Goal: Task Accomplishment & Management: Use online tool/utility

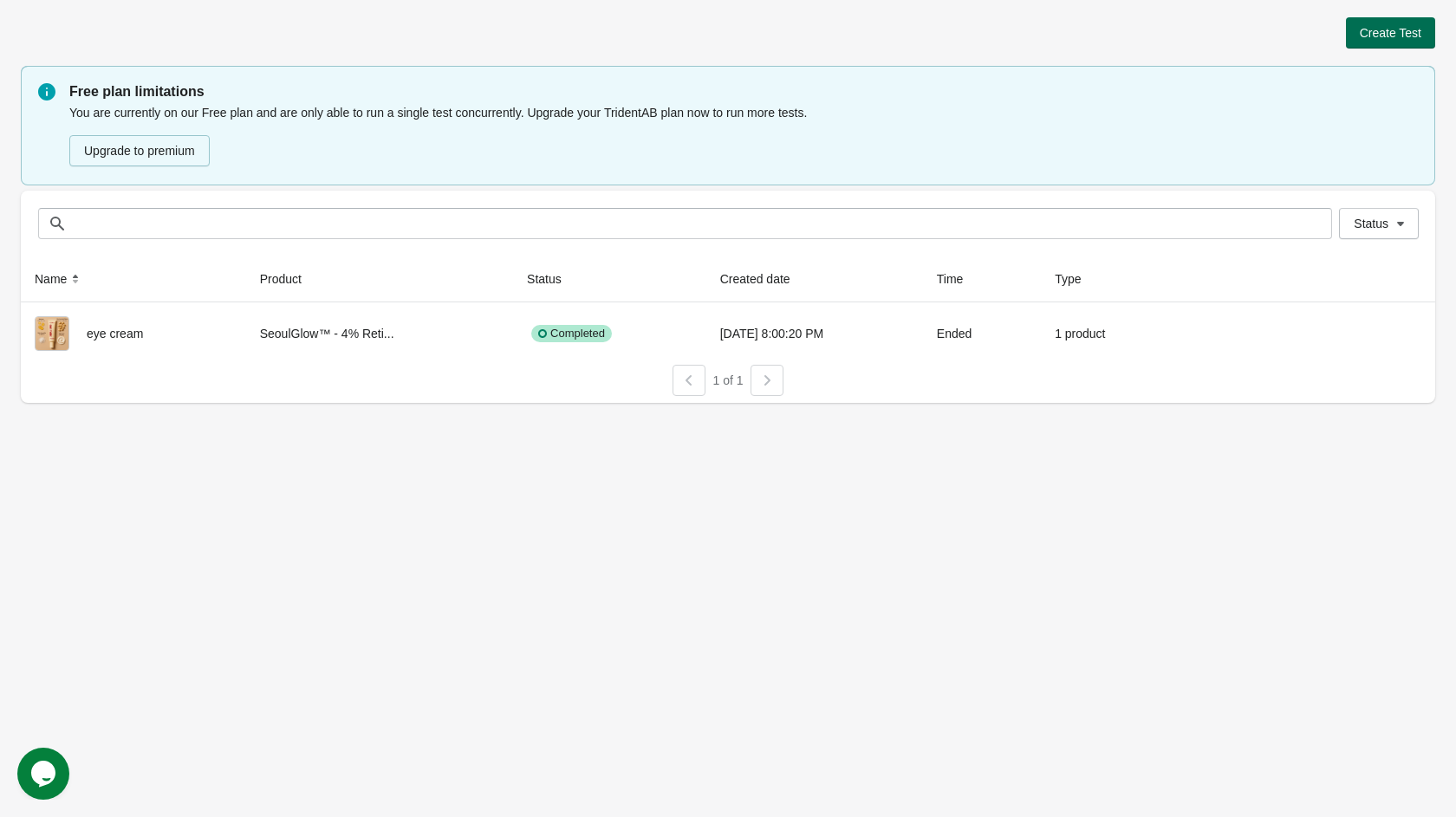
click at [1358, 44] on button "Create Test" at bounding box center [1391, 33] width 89 height 32
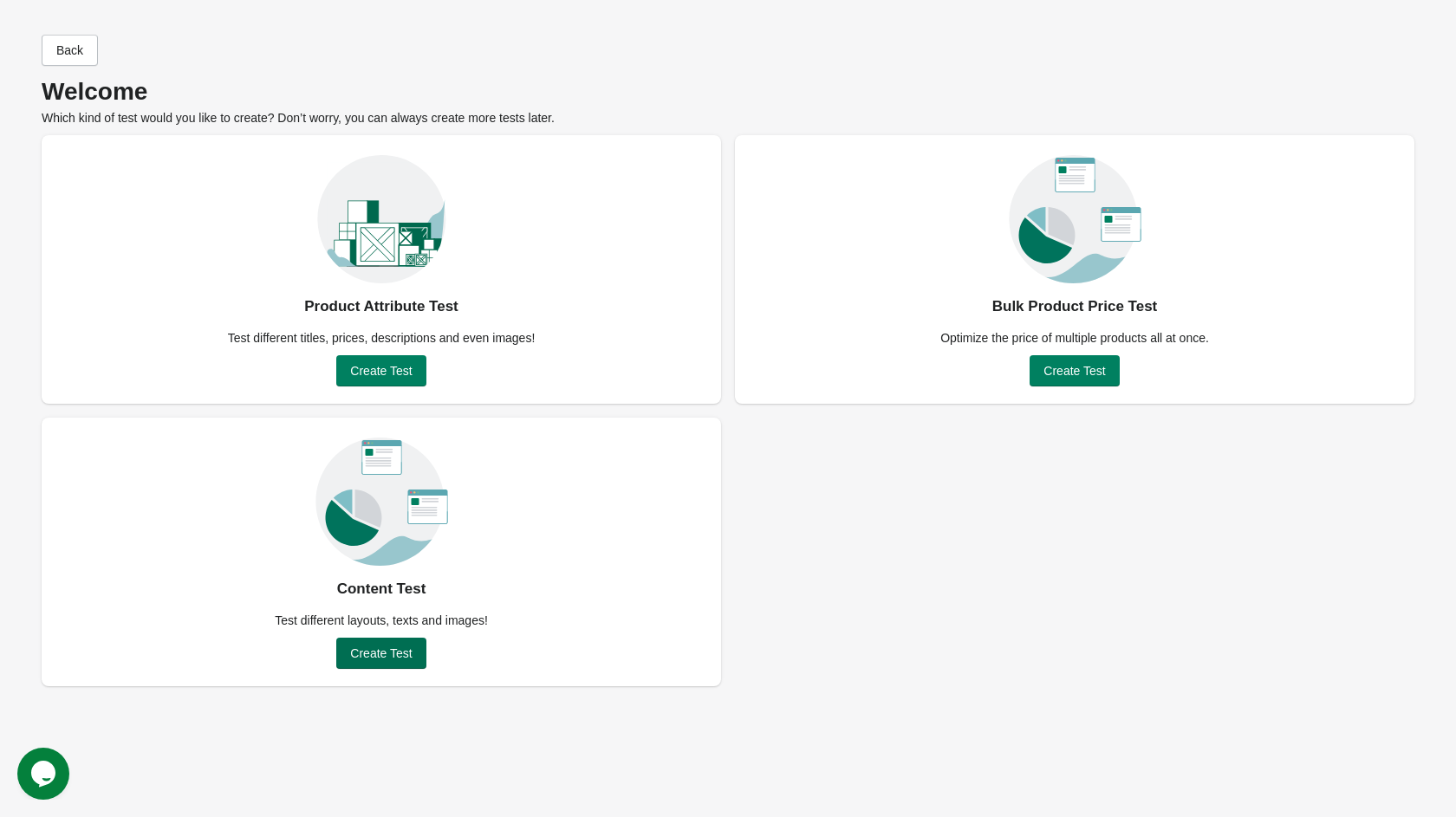
click at [390, 664] on button "Create Test" at bounding box center [381, 654] width 89 height 32
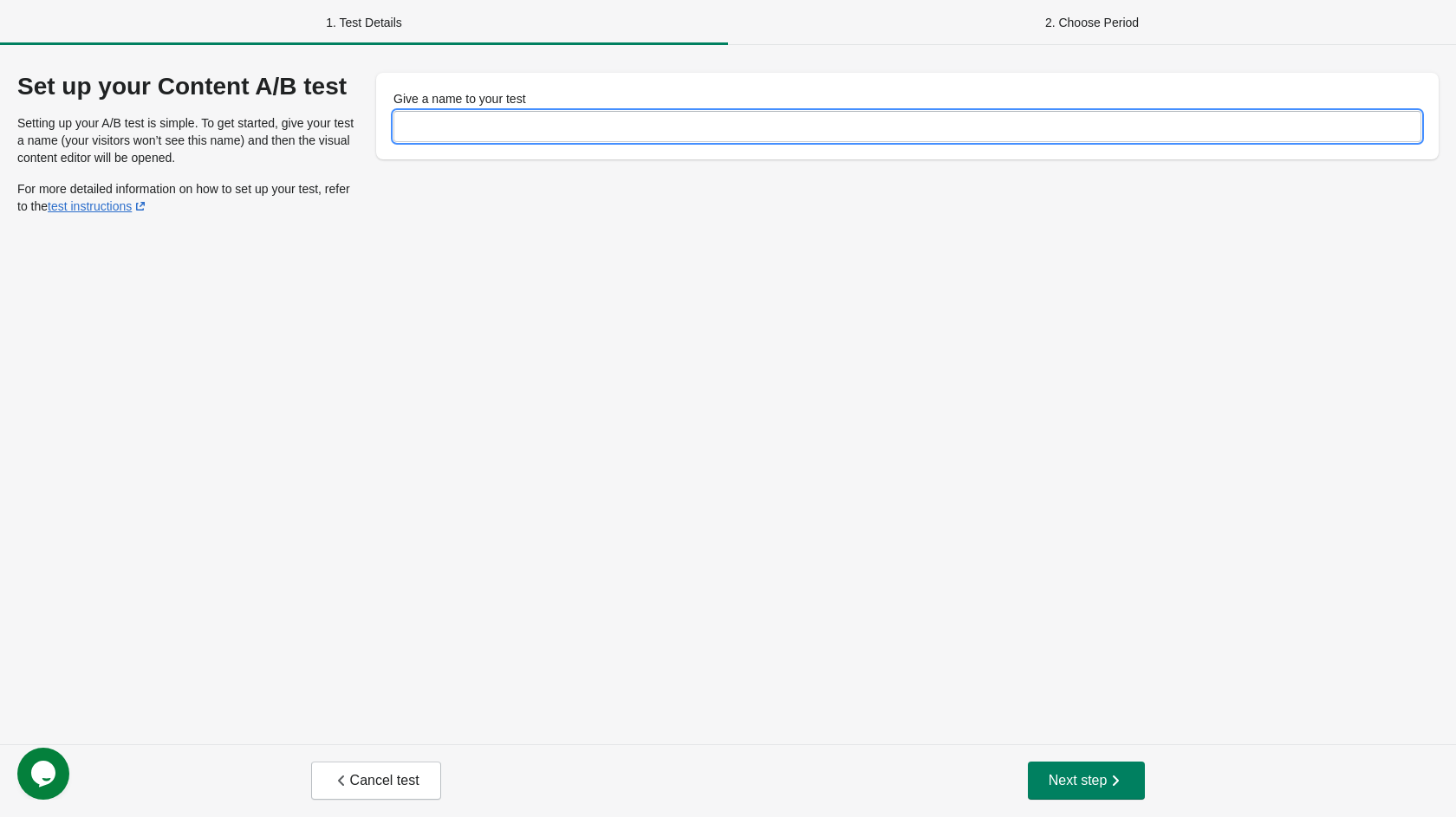
click at [664, 136] on input "Give a name to your test" at bounding box center [907, 126] width 1028 height 32
type input "******"
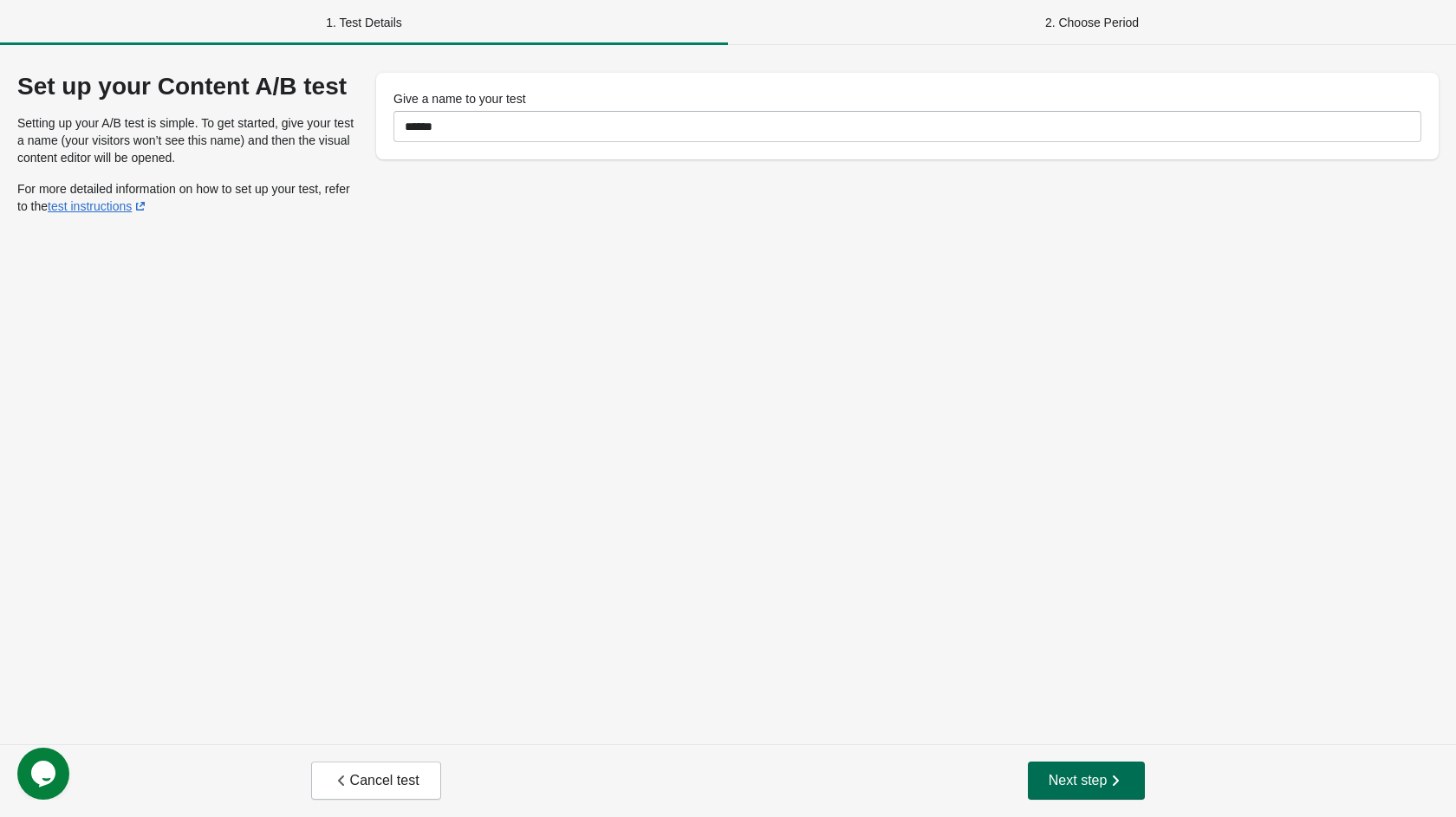
click at [1050, 772] on span "Next step" at bounding box center [1087, 781] width 76 height 18
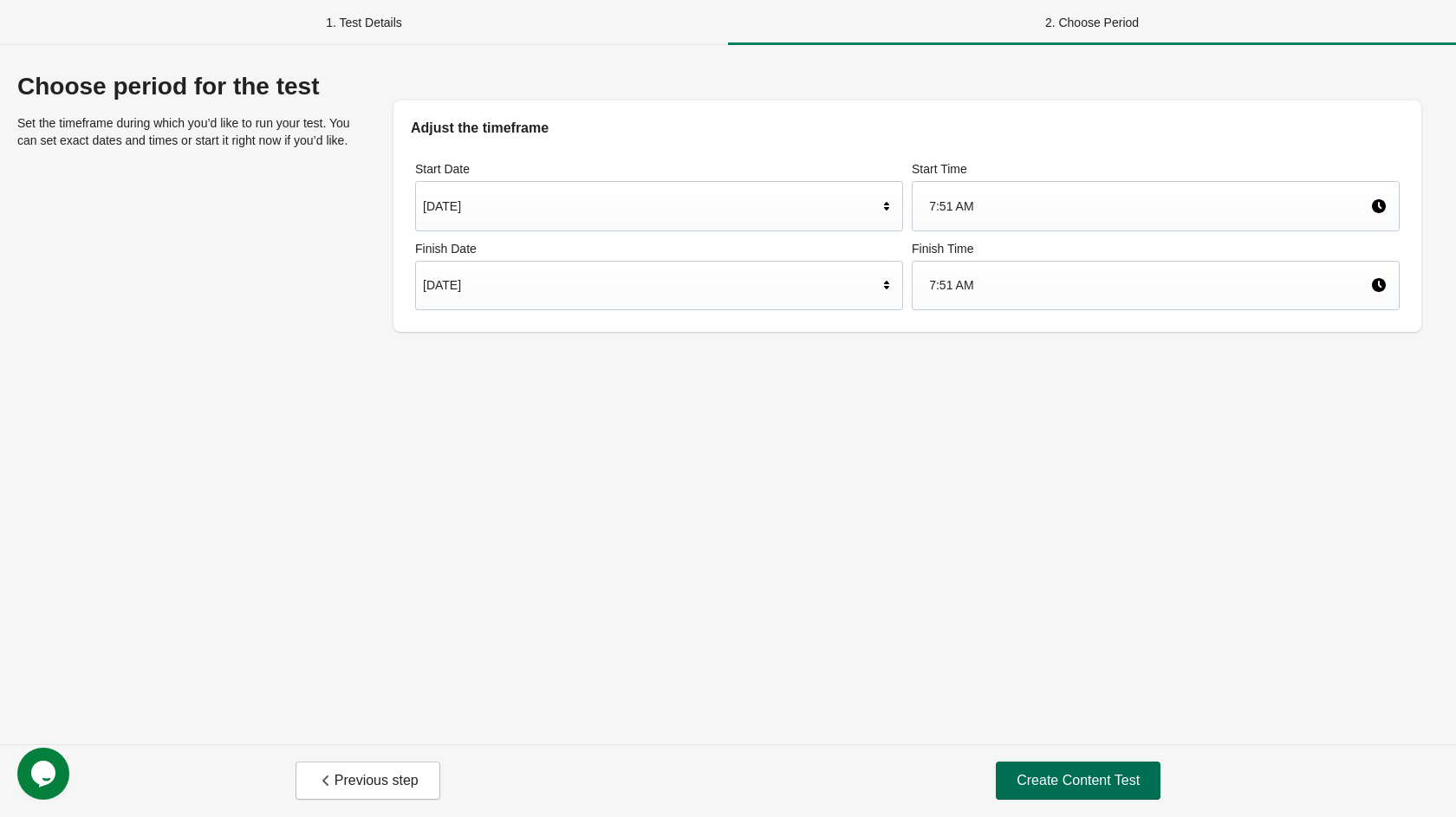
click at [1087, 780] on span "Create Content Test" at bounding box center [1078, 781] width 124 height 18
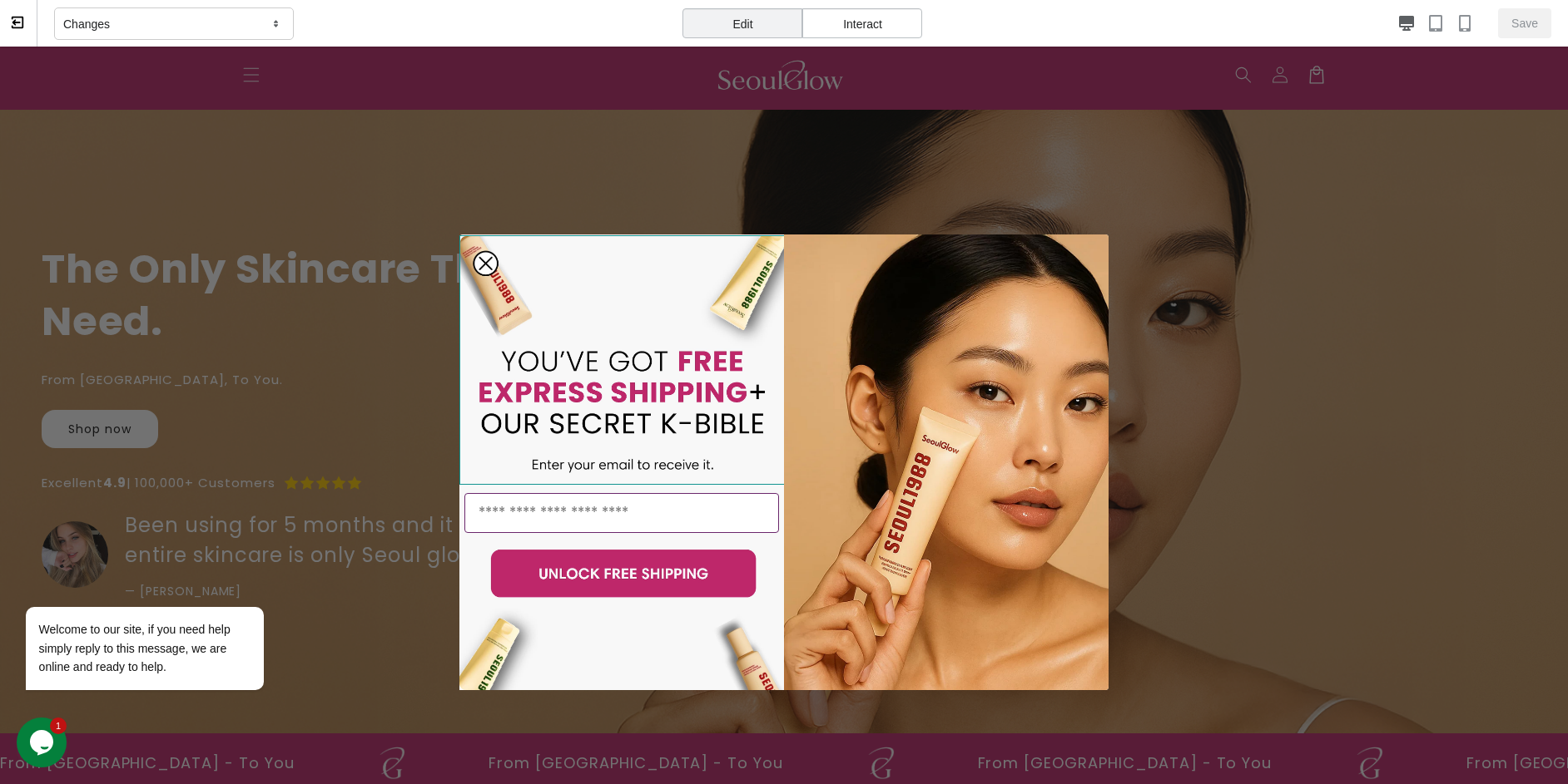
click at [488, 258] on img "POPUP Form" at bounding box center [622, 360] width 326 height 249
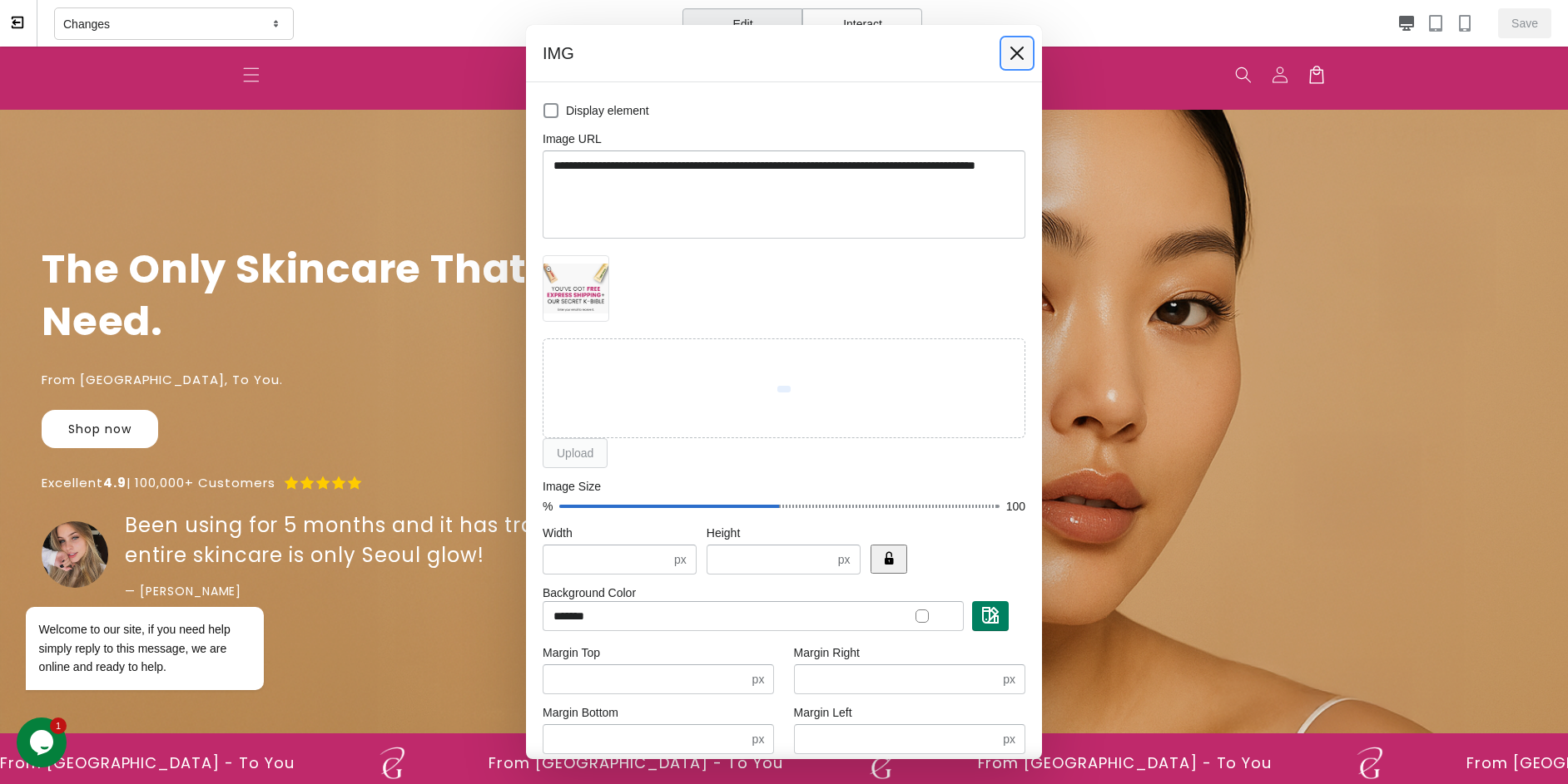
click at [1018, 61] on icon at bounding box center [1016, 53] width 17 height 17
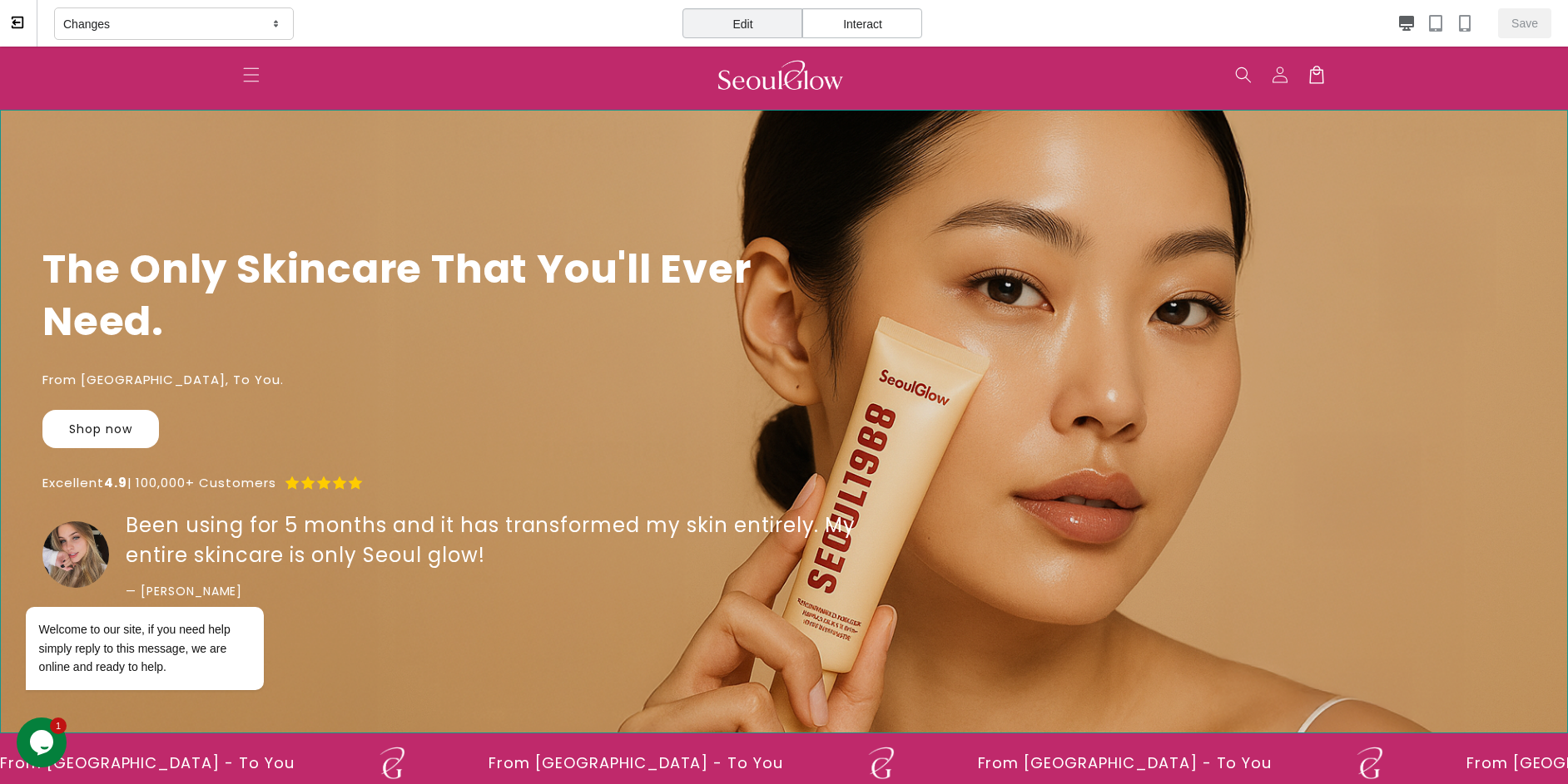
scroll to position [40, 0]
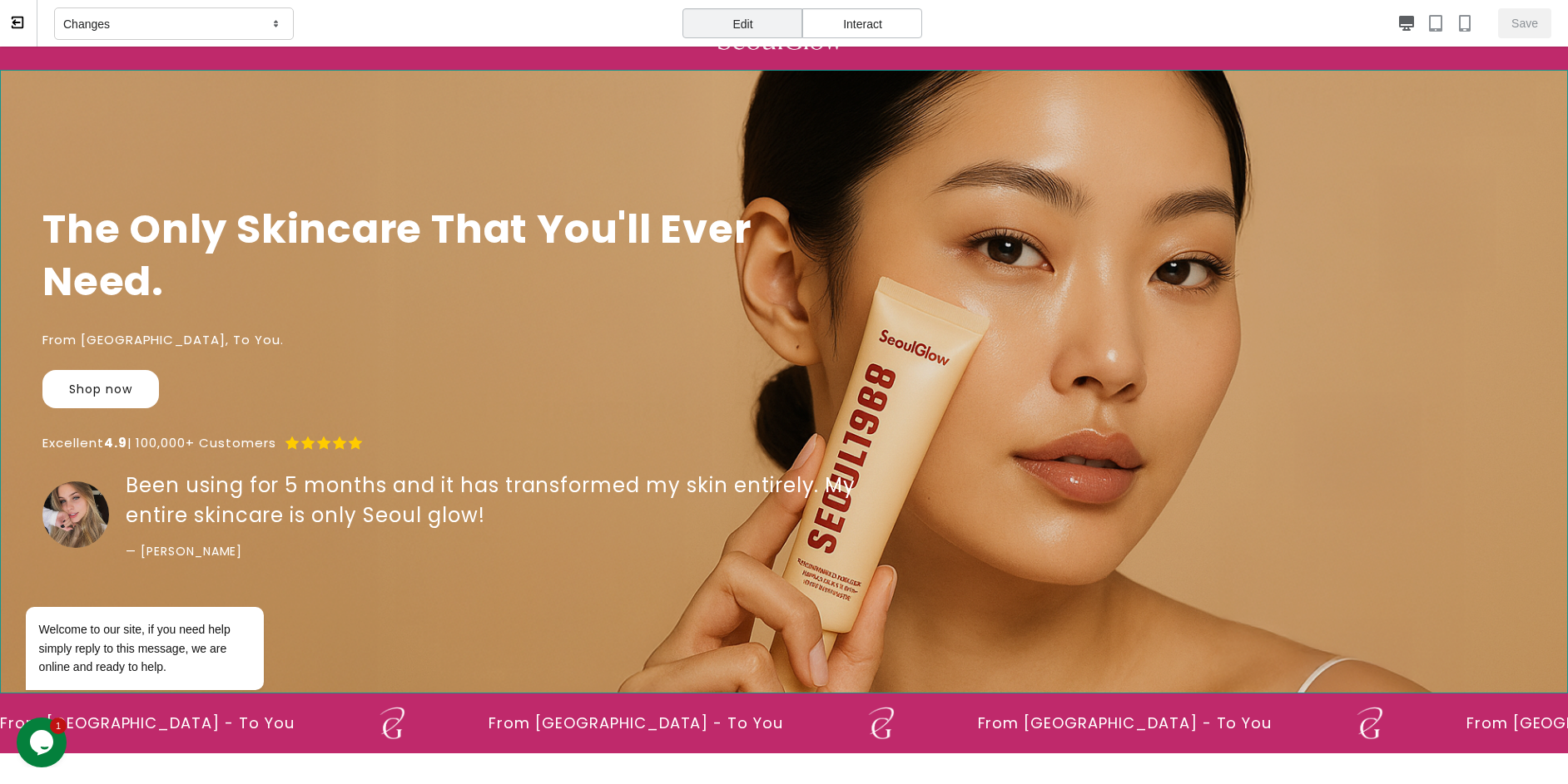
click at [1080, 256] on div "The Only Skincare That You'll Ever Need. From [GEOGRAPHIC_DATA], To You. Shop n…" at bounding box center [784, 381] width 1568 height 624
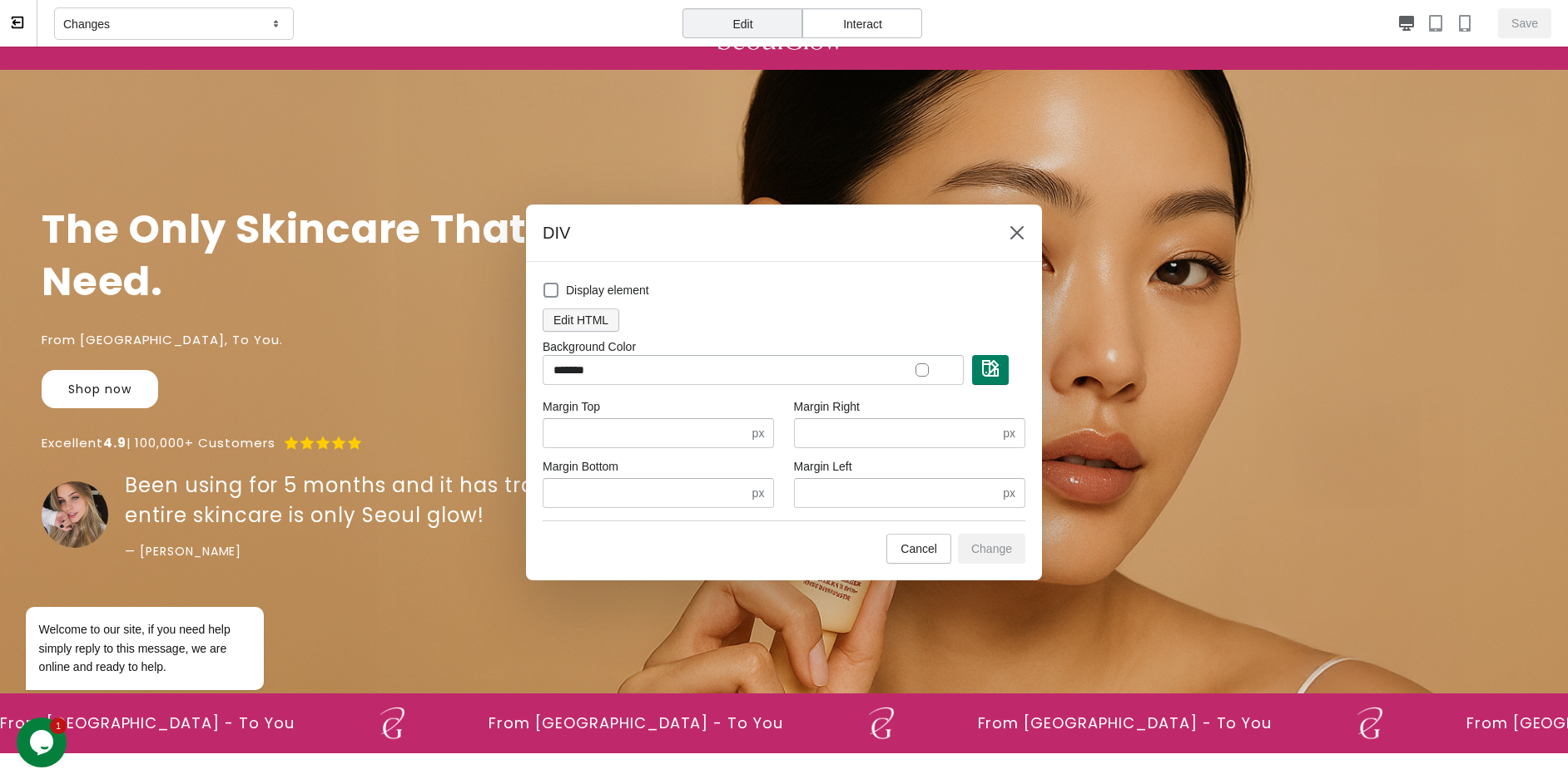
click at [588, 323] on span "Edit HTML" at bounding box center [581, 320] width 55 height 13
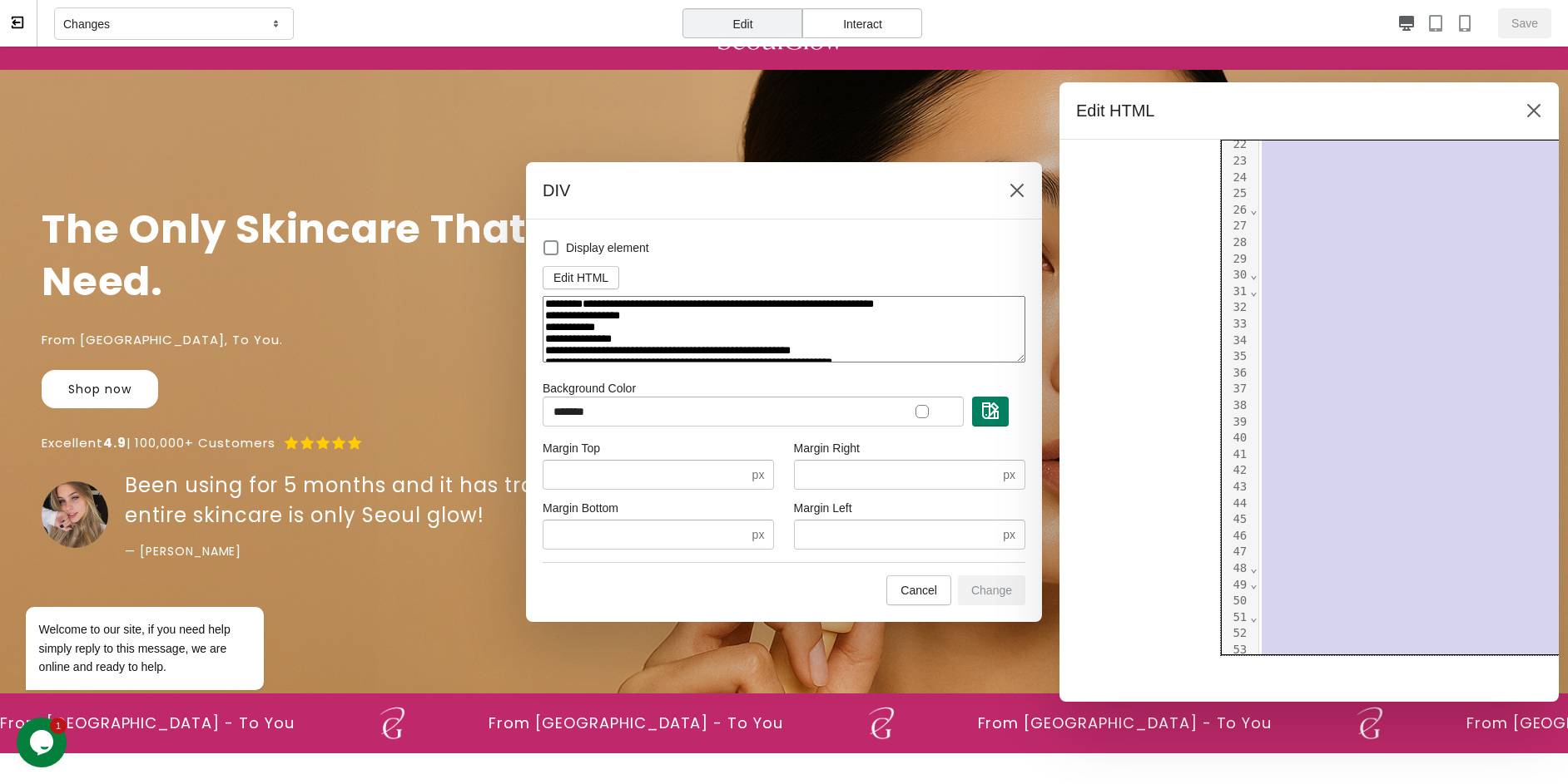
drag, startPoint x: 1319, startPoint y: 346, endPoint x: 1498, endPoint y: 681, distance: 379.8
click at [1397, 681] on div "**********" at bounding box center [1470, 421] width 499 height 562
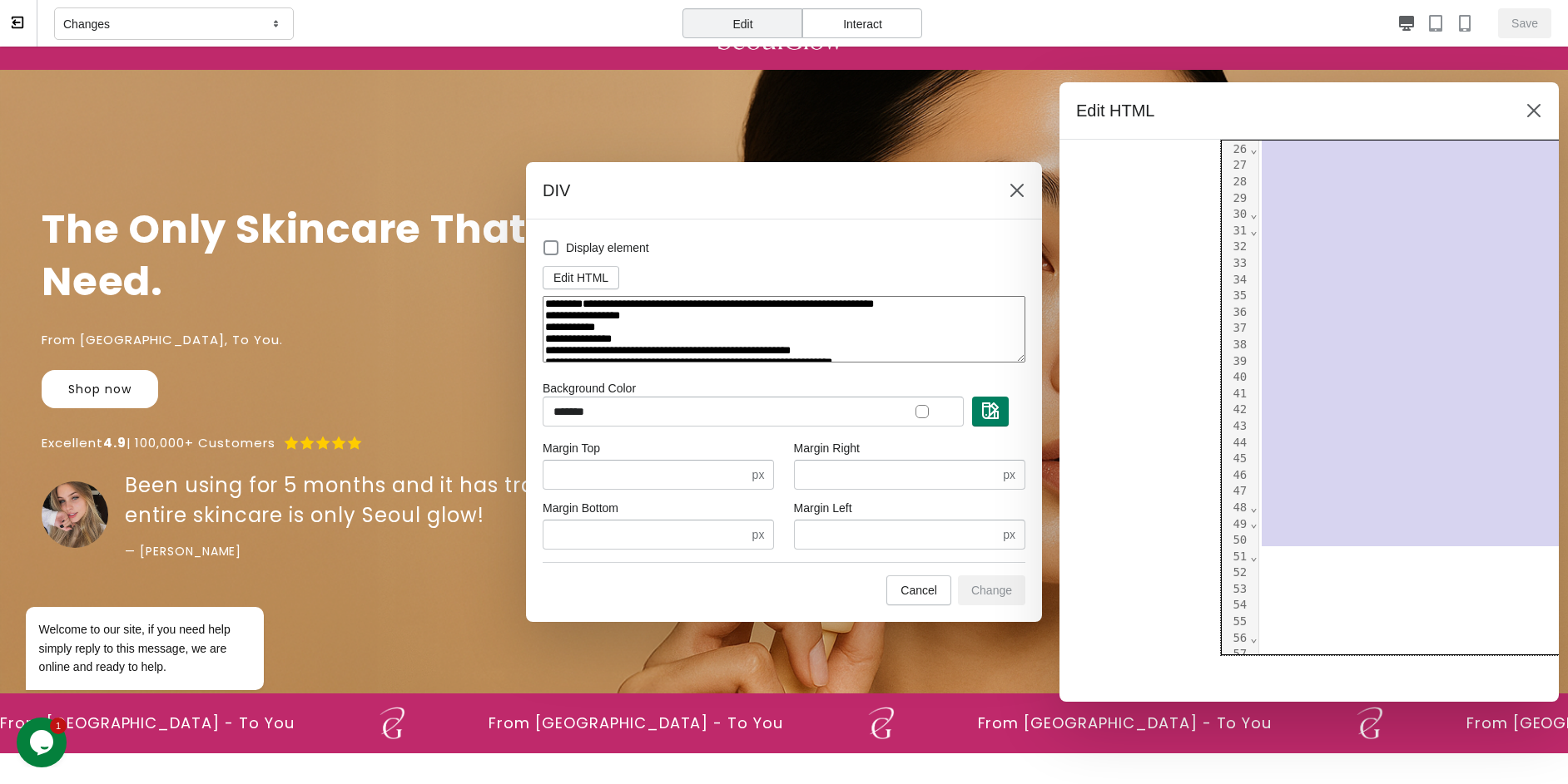
scroll to position [0, 0]
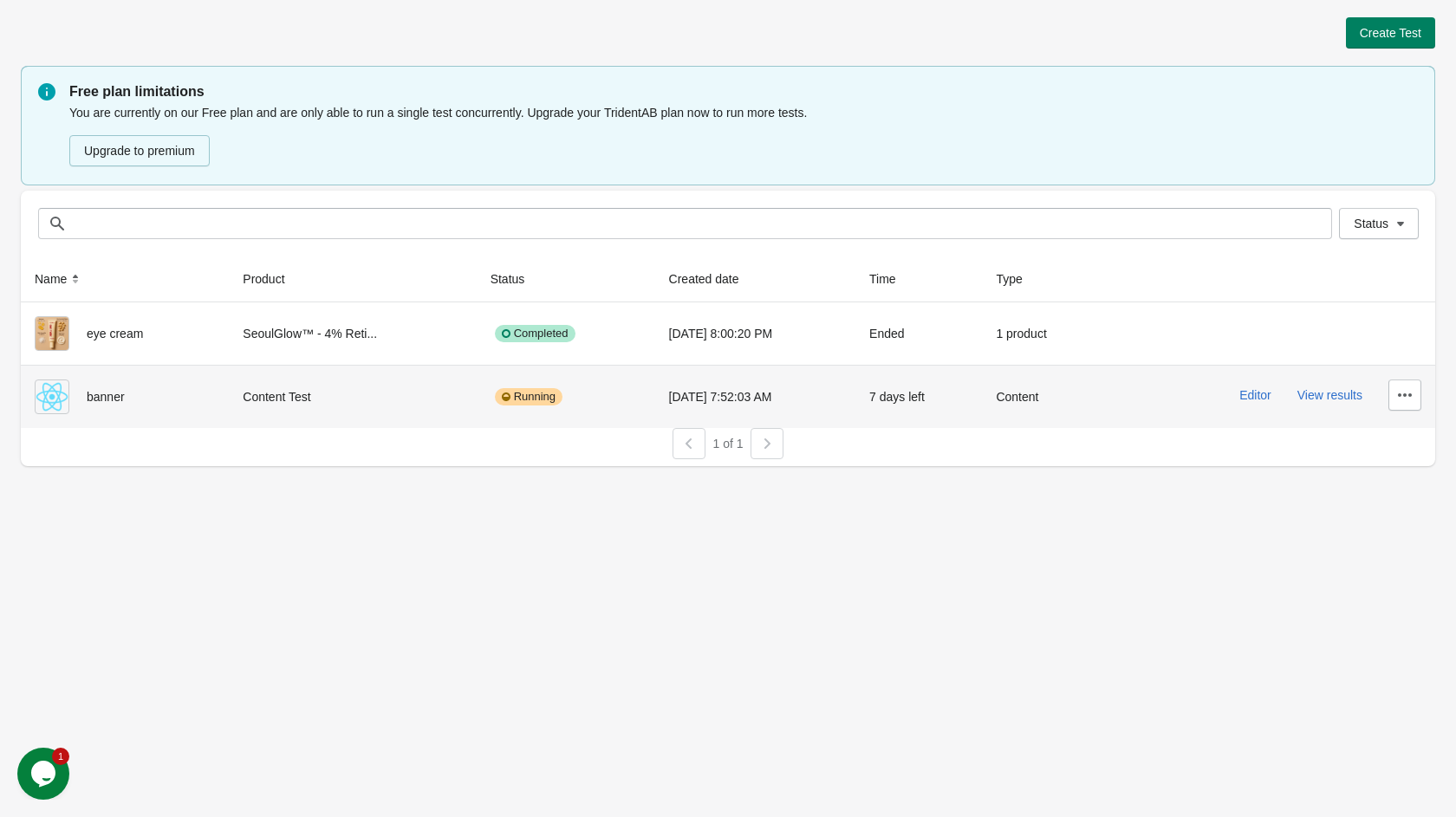
click at [1388, 388] on div at bounding box center [1400, 396] width 42 height 32
click at [1395, 392] on button "button" at bounding box center [1404, 396] width 32 height 32
click at [1392, 437] on span "Delete" at bounding box center [1390, 439] width 34 height 18
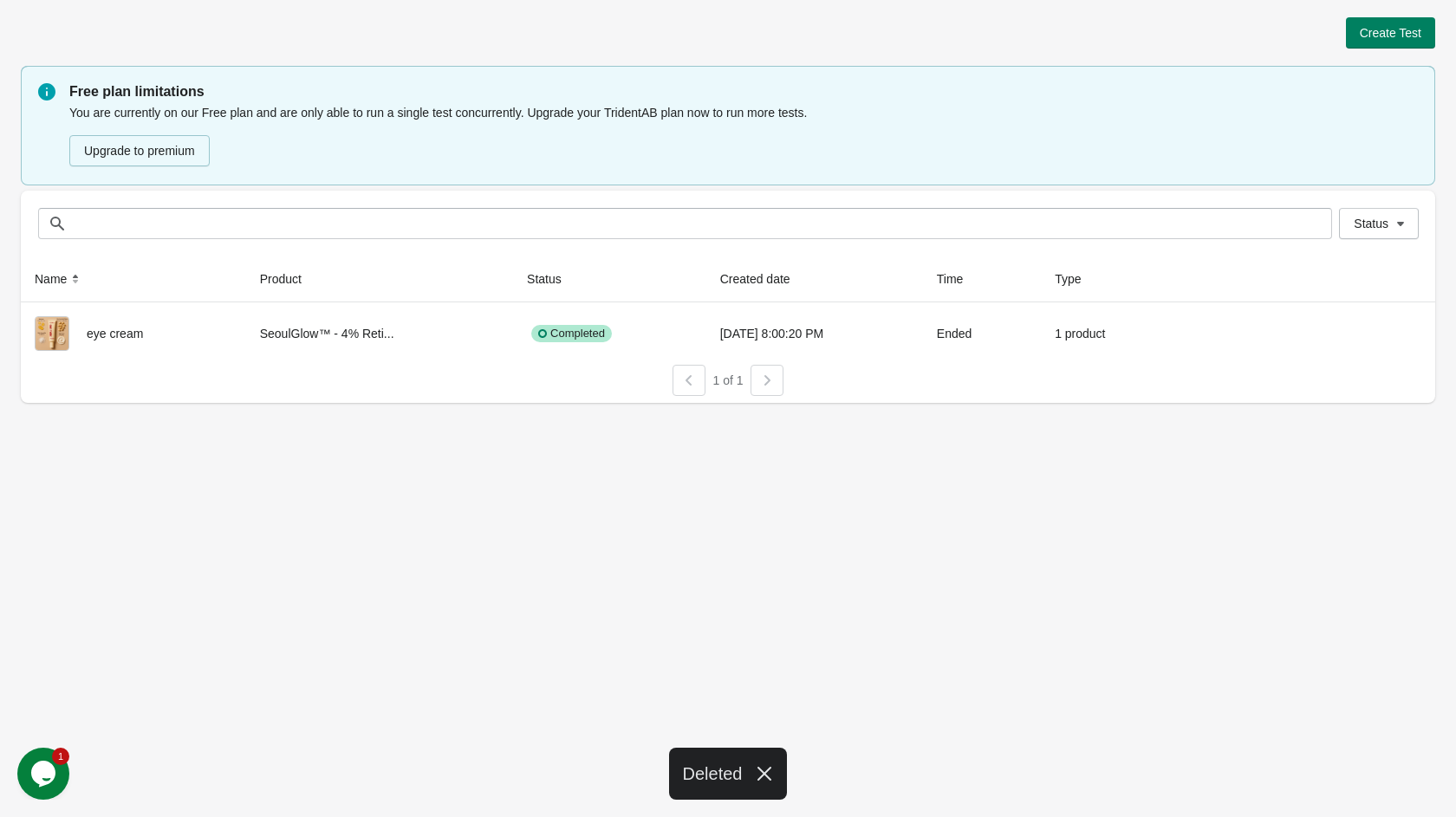
click at [1151, 462] on div "Create Test Free plan limitations You are currently on our Free plan and are on…" at bounding box center [728, 408] width 1456 height 817
click at [1396, 40] on span "Create Test" at bounding box center [1391, 32] width 61 height 14
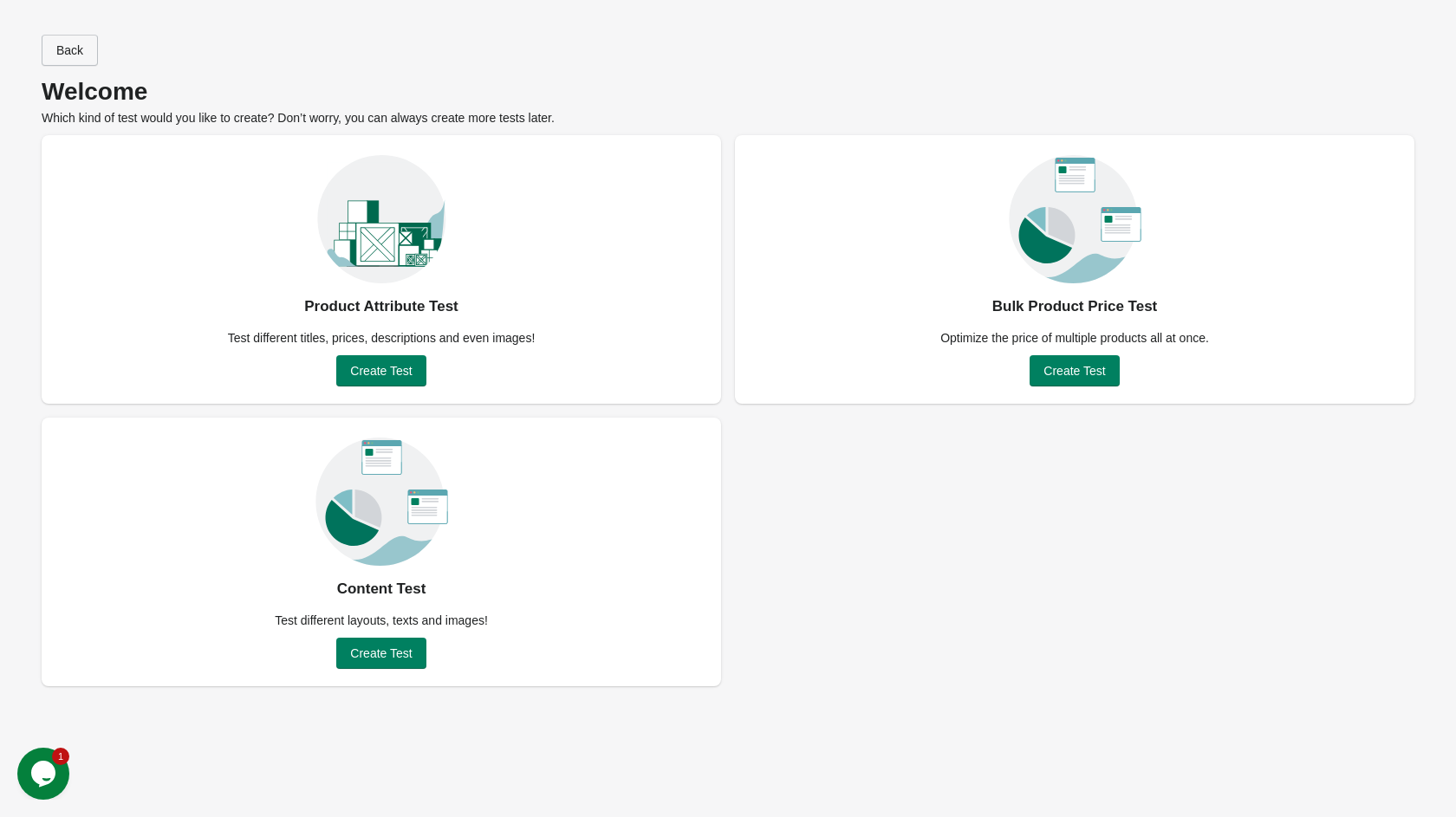
click at [74, 44] on span "Back" at bounding box center [70, 50] width 27 height 14
